Goal: Information Seeking & Learning: Check status

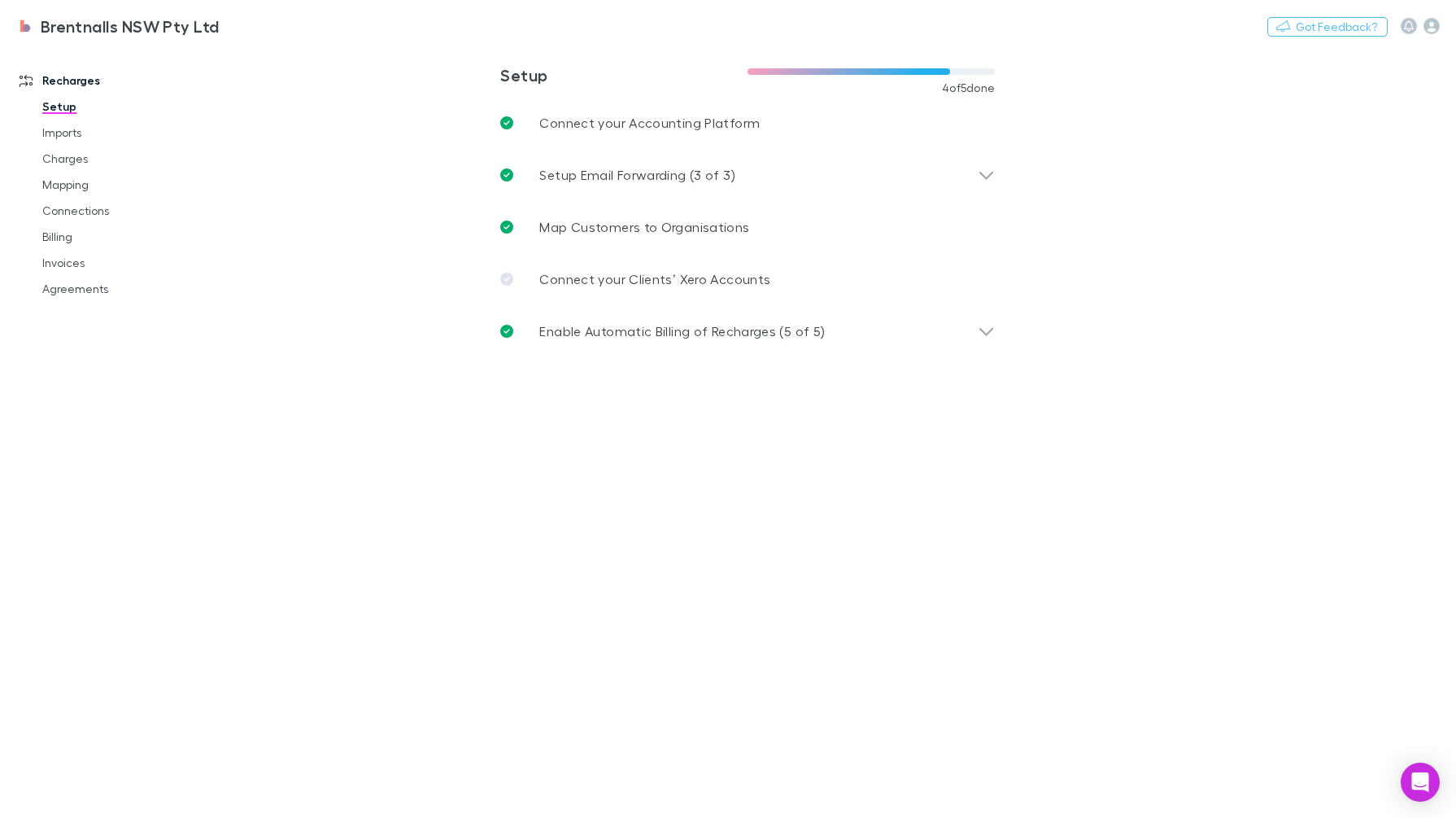
click at [98, 212] on link "Connections" at bounding box center [123, 210] width 195 height 26
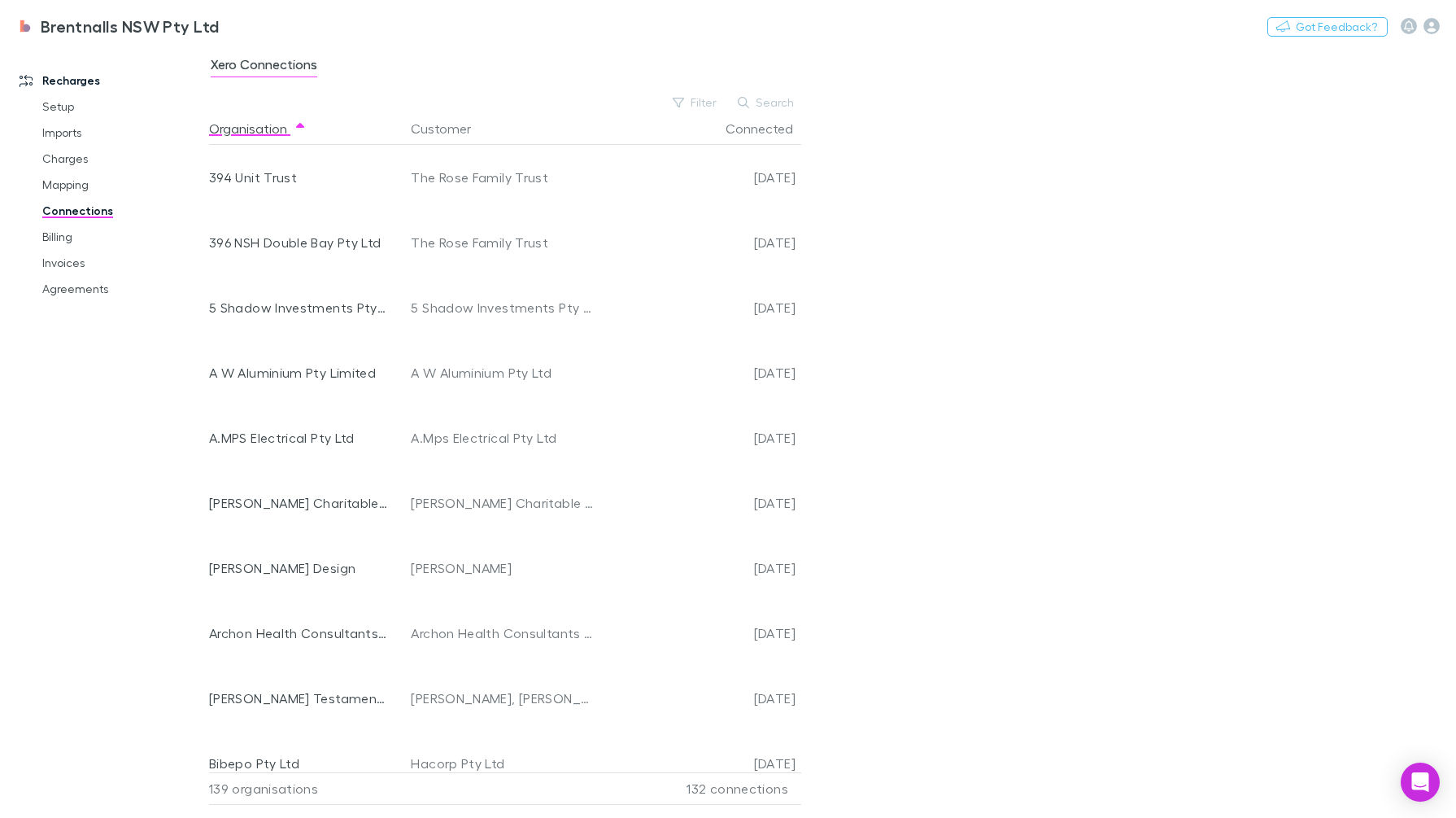
click at [57, 244] on link "Billing" at bounding box center [123, 236] width 195 height 26
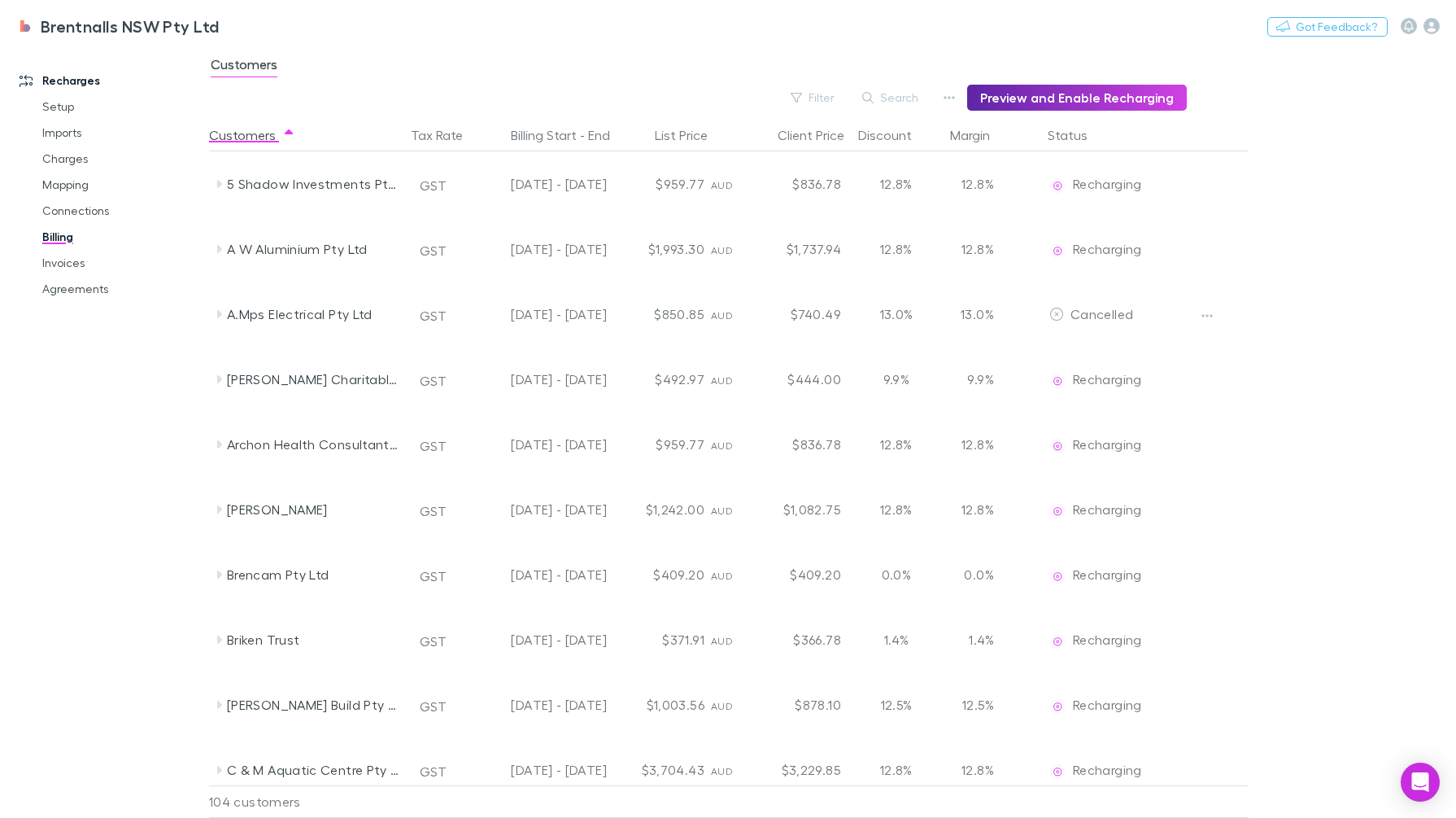
click at [896, 100] on button "Search" at bounding box center [891, 97] width 74 height 19
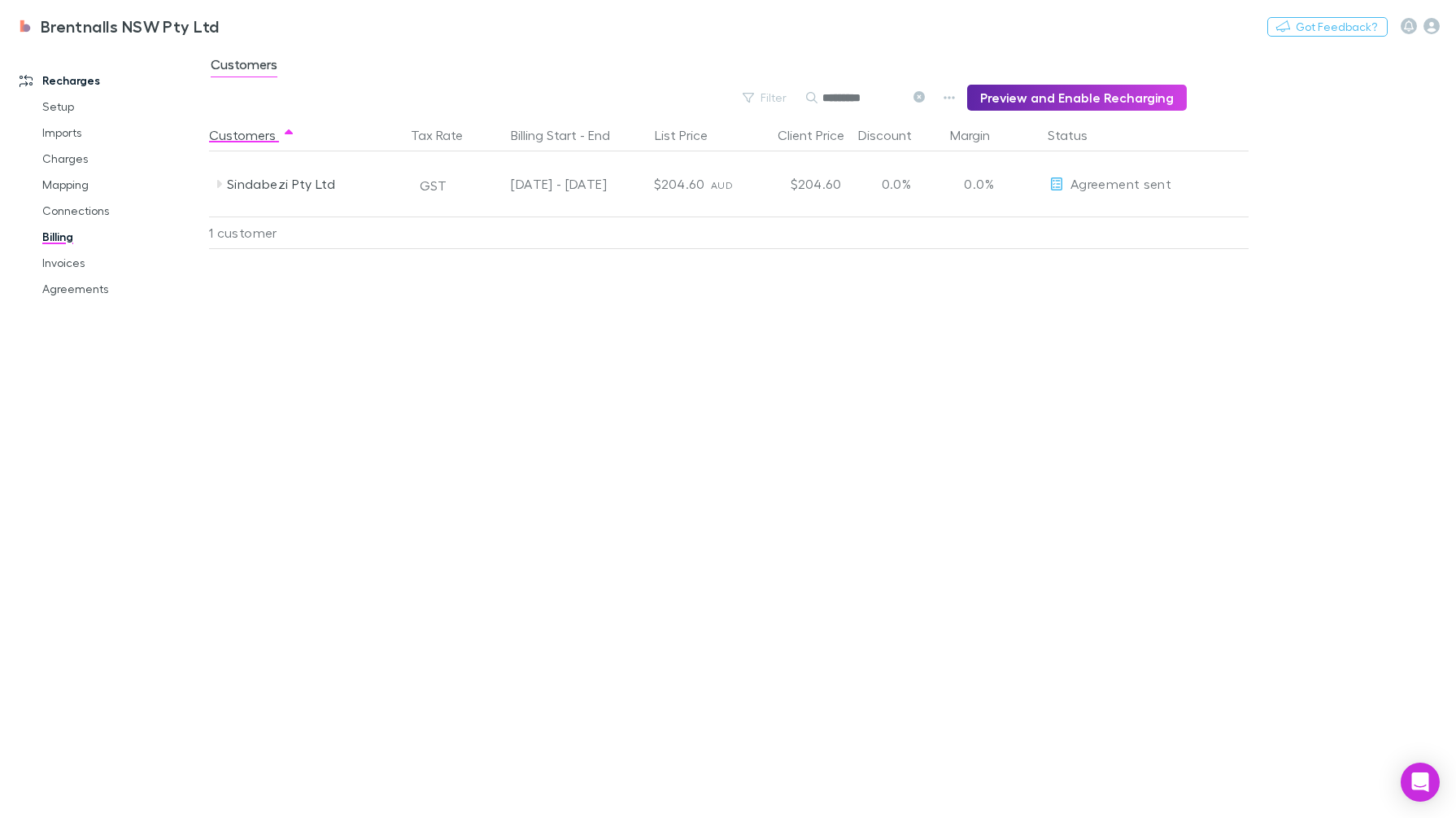
type input "*********"
click at [1083, 174] on div "Agreement sent" at bounding box center [1110, 184] width 122 height 65
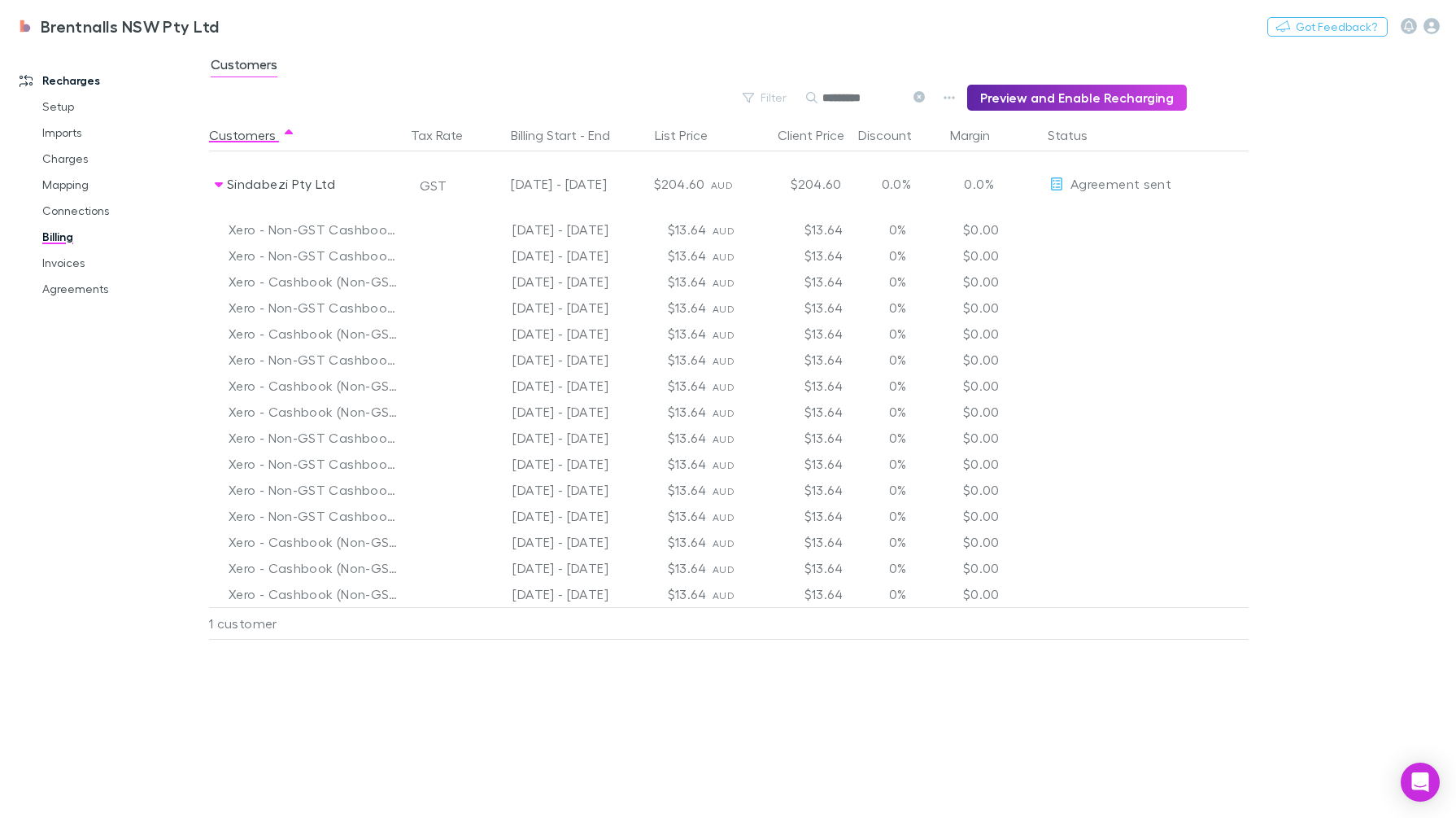
click at [64, 239] on link "Billing" at bounding box center [123, 236] width 195 height 26
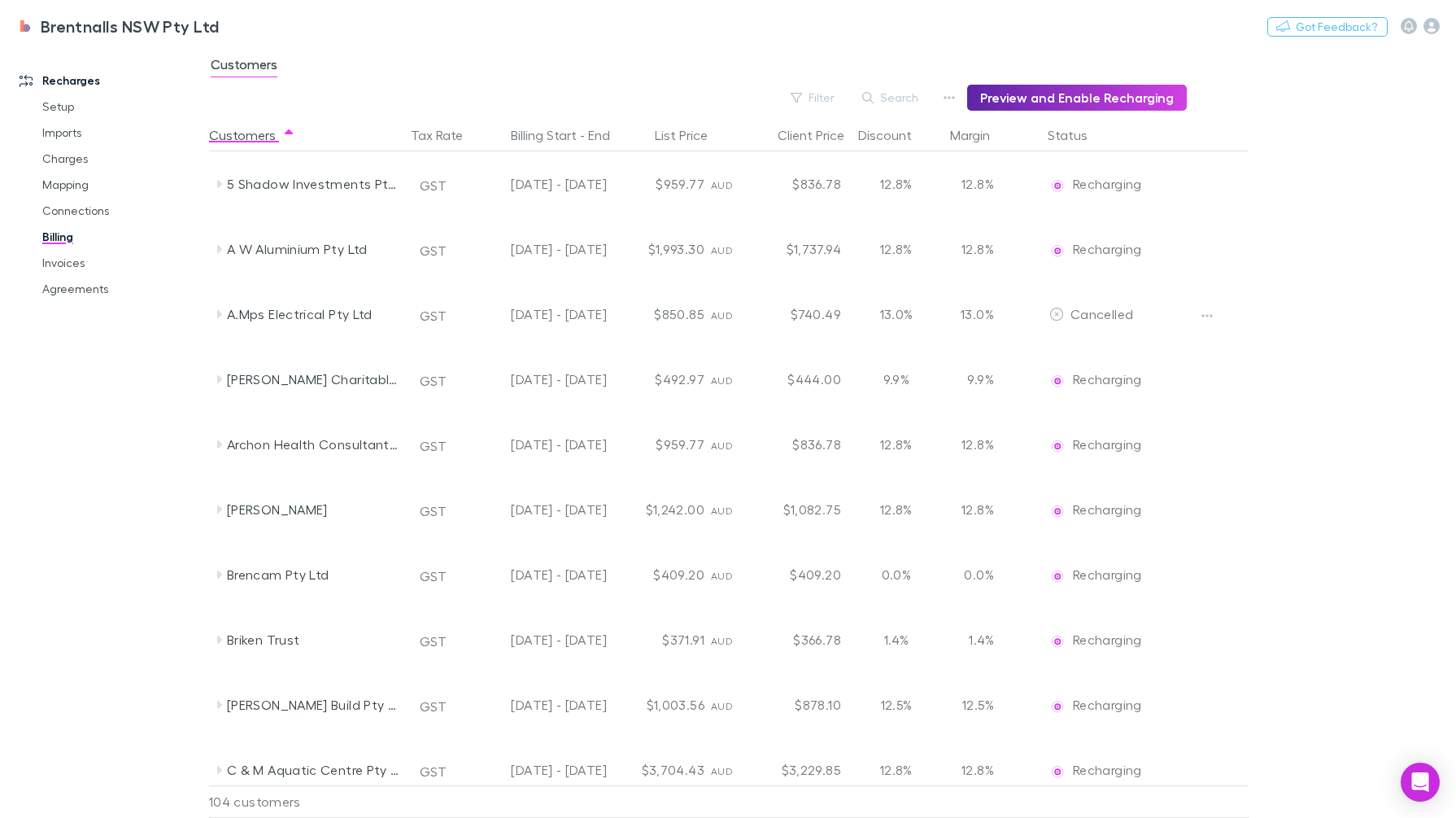
click at [891, 93] on button "Search" at bounding box center [891, 97] width 74 height 19
click at [62, 263] on link "Invoices" at bounding box center [123, 262] width 195 height 26
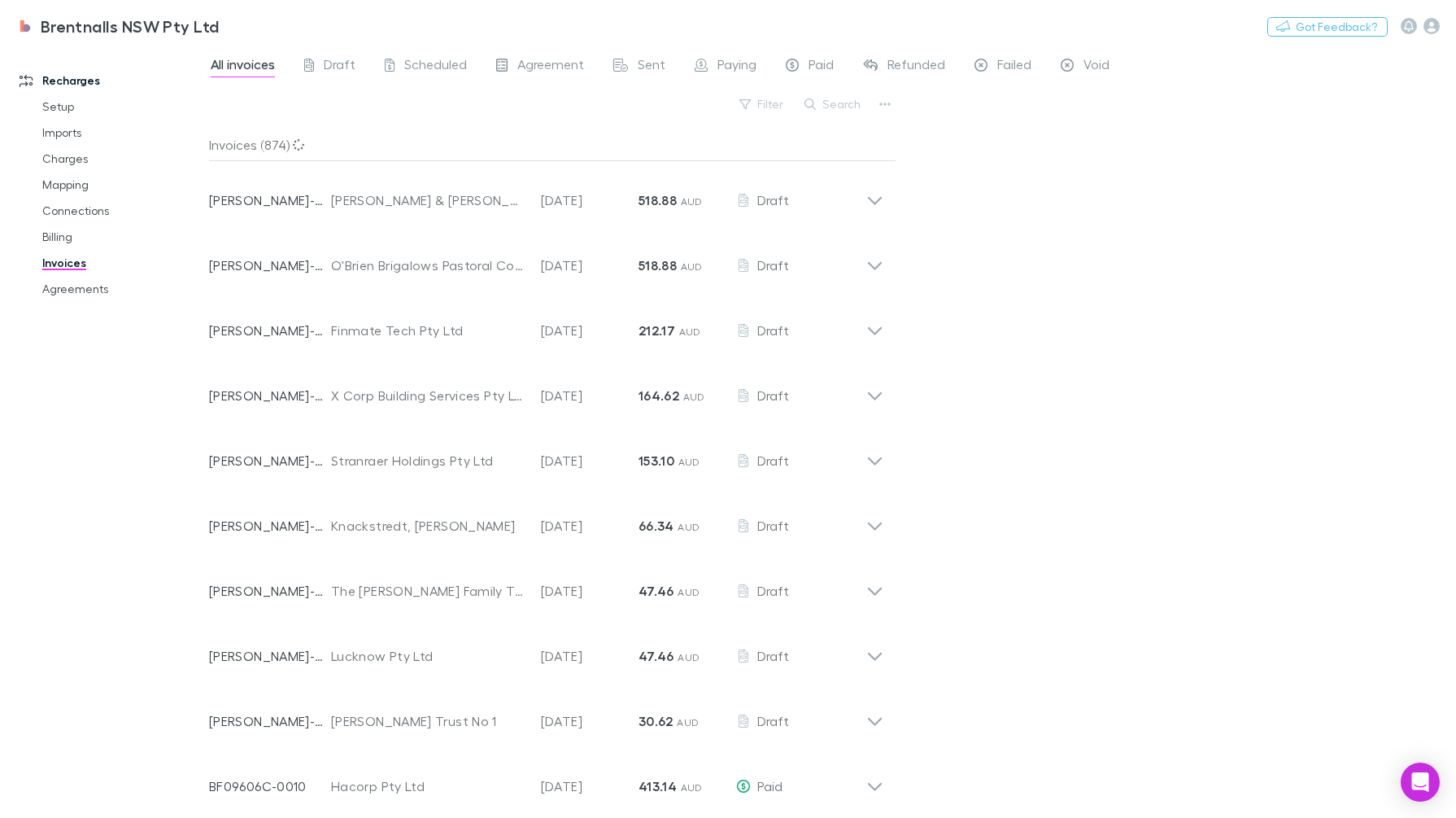
click at [819, 106] on button "Search" at bounding box center [834, 104] width 74 height 19
click at [819, 105] on input "text" at bounding box center [804, 104] width 81 height 23
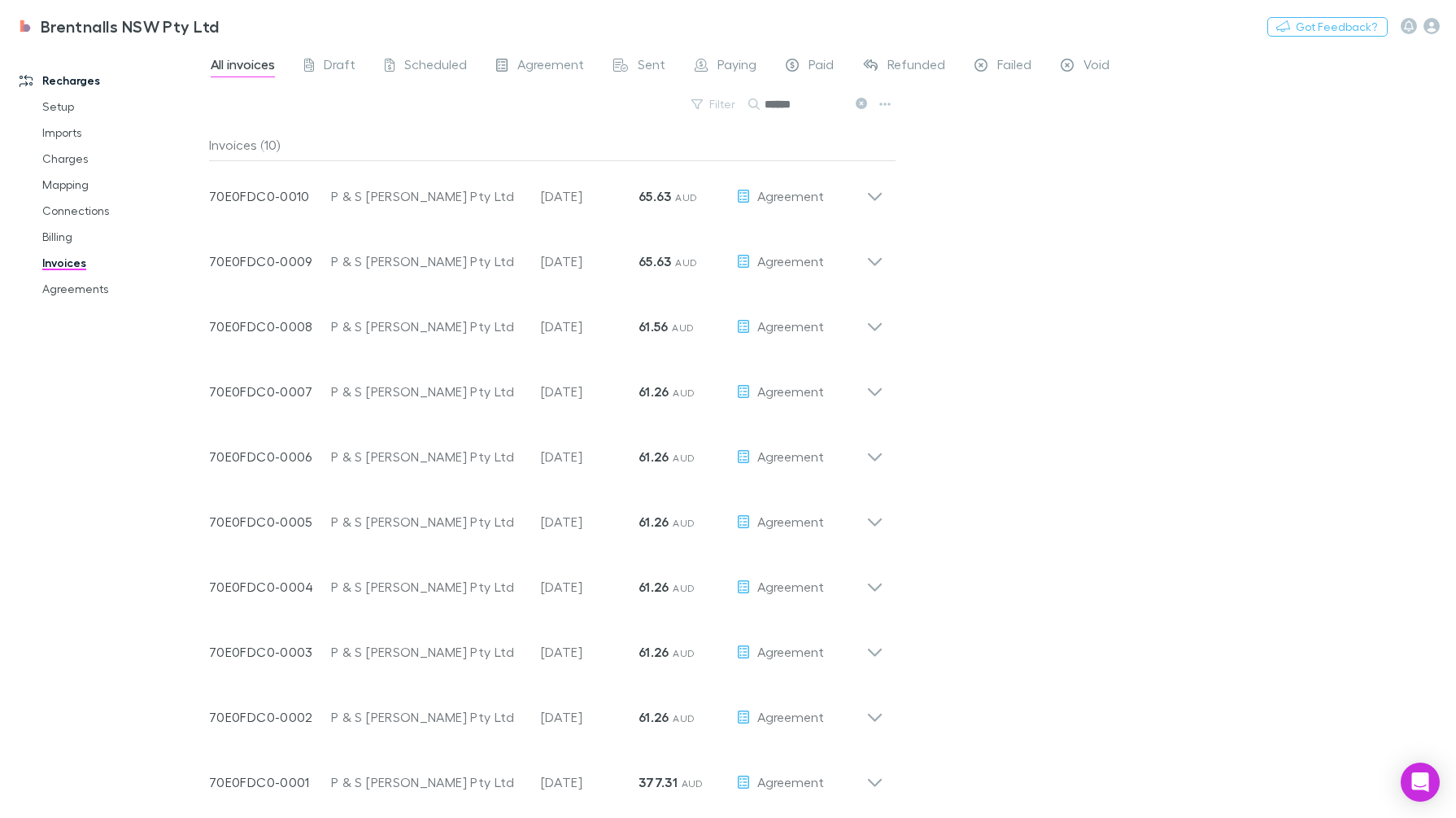
scroll to position [7, 0]
type input "******"
click at [790, 200] on span "Agreement" at bounding box center [791, 194] width 67 height 15
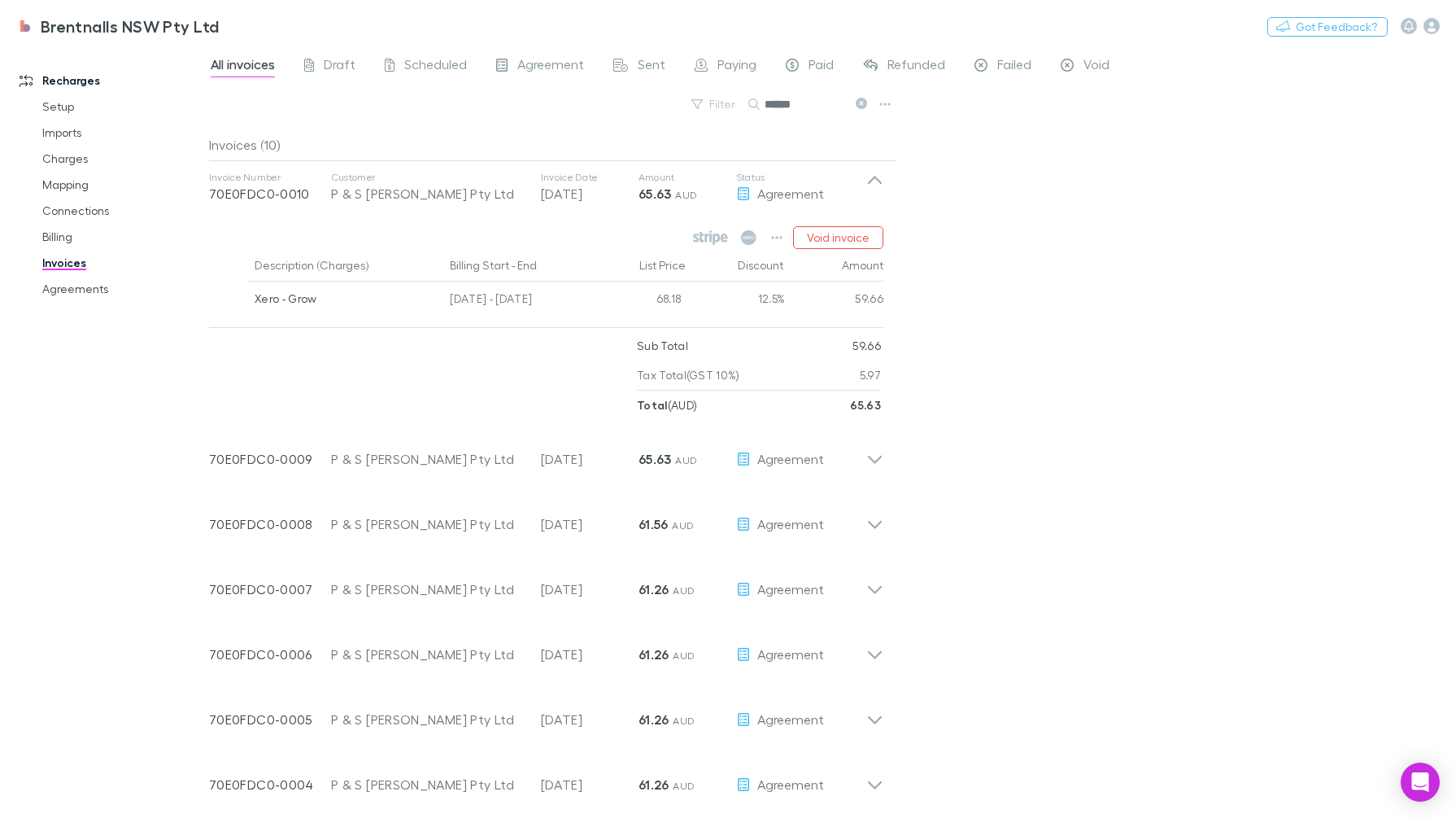
click at [878, 180] on icon at bounding box center [875, 179] width 14 height 9
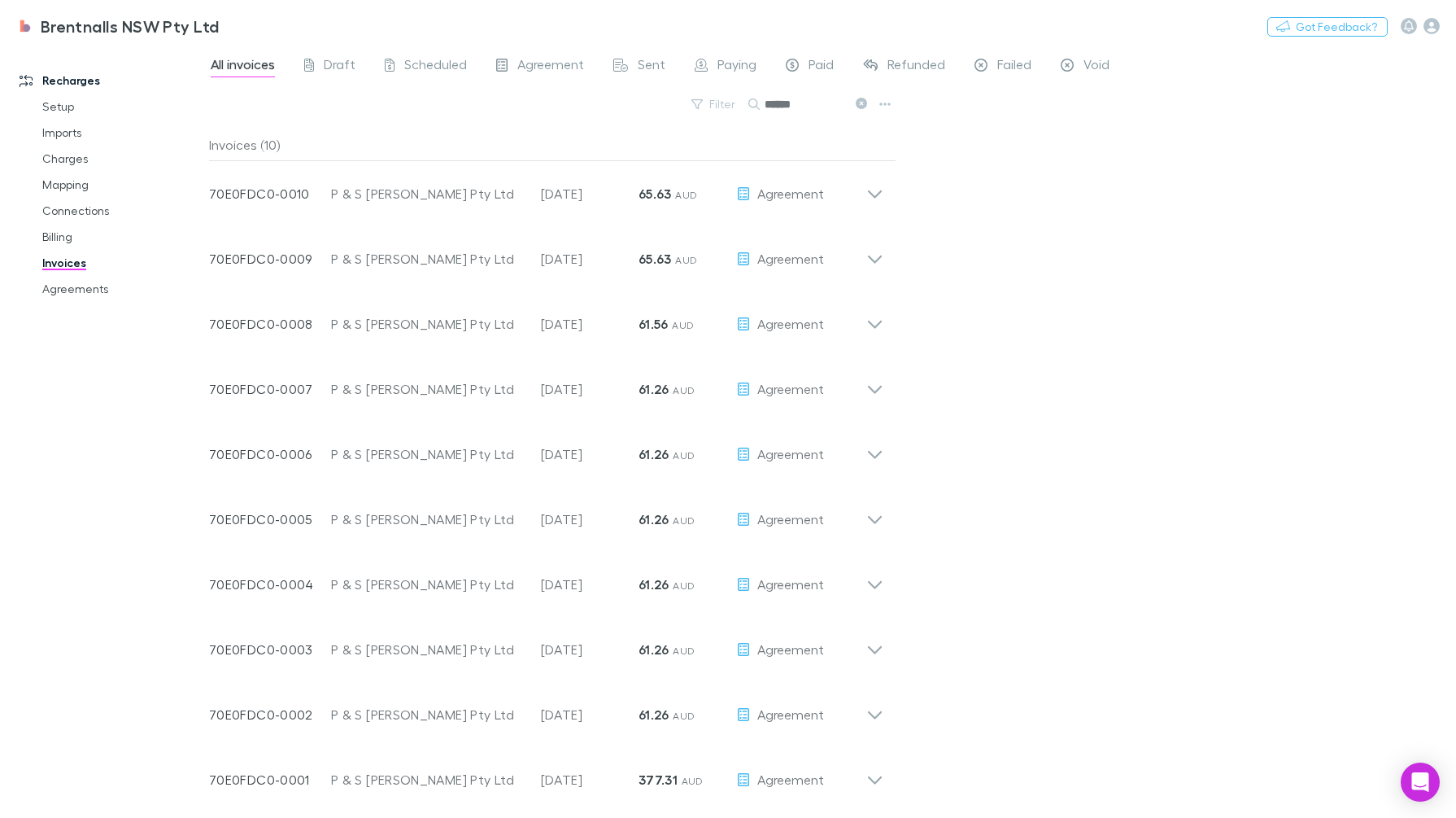
drag, startPoint x: 134, startPoint y: 25, endPoint x: 704, endPoint y: 310, distance: 637.3
click at [134, 25] on h3 "Brentnalls NSW Pty Ltd" at bounding box center [131, 26] width 179 height 19
